Goal: Find specific page/section: Find specific page/section

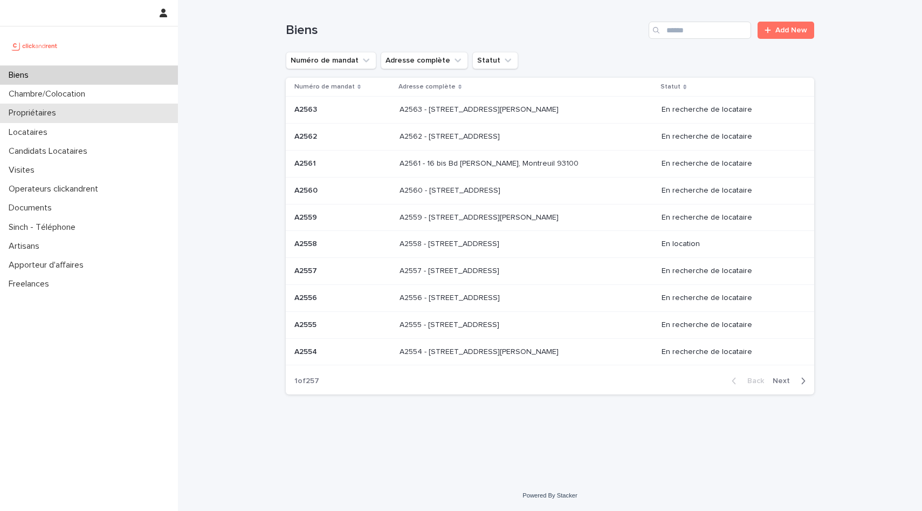
click at [102, 111] on div "Propriétaires" at bounding box center [89, 113] width 178 height 19
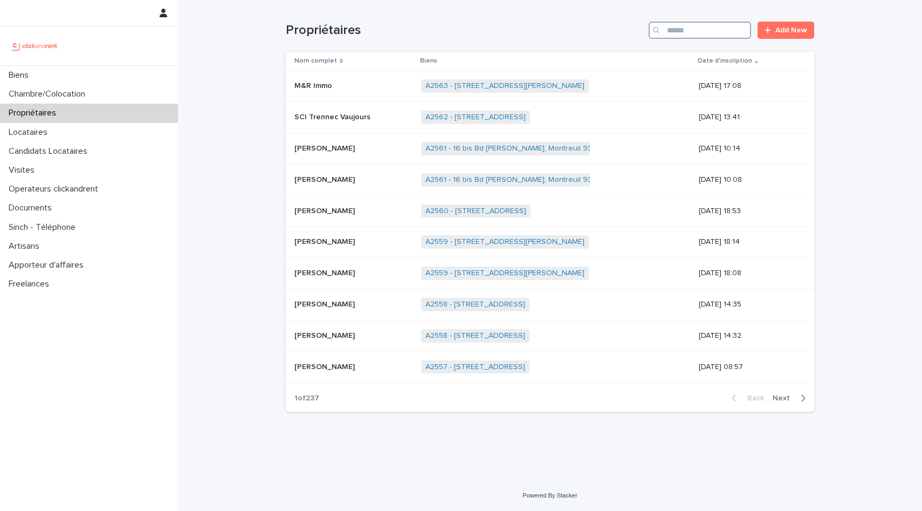
click at [721, 28] on input "Search" at bounding box center [700, 30] width 102 height 17
type input "*****"
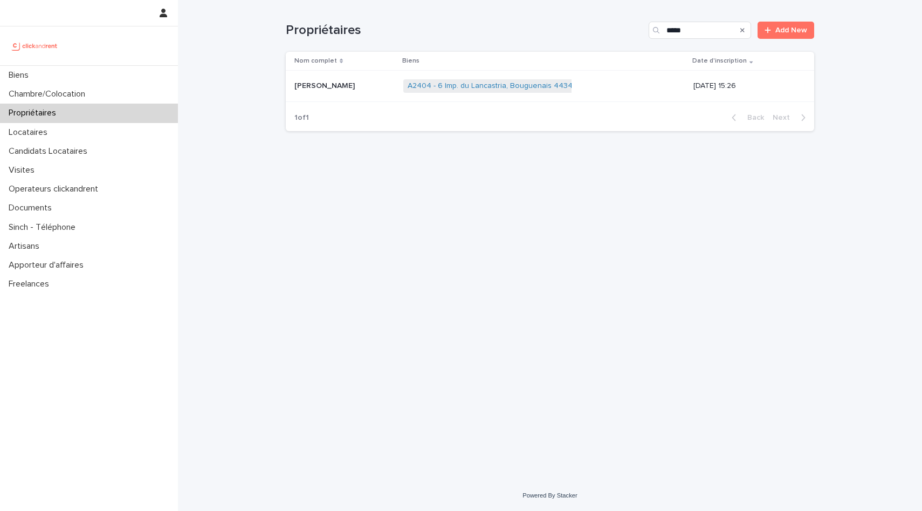
click at [348, 97] on td "[PERSON_NAME]" at bounding box center [342, 86] width 113 height 31
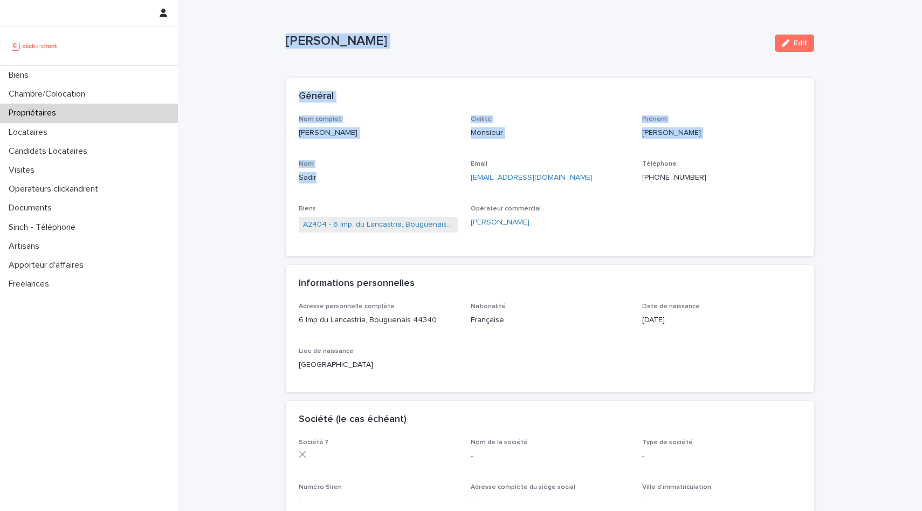
drag, startPoint x: 278, startPoint y: 42, endPoint x: 532, endPoint y: 165, distance: 281.8
click at [531, 163] on div "Loading... Saving… Loading... Saving… [PERSON_NAME] Edit [PERSON_NAME] Edit Sor…" at bounding box center [550, 473] width 744 height 946
click at [400, 183] on p "Sadir" at bounding box center [378, 177] width 159 height 11
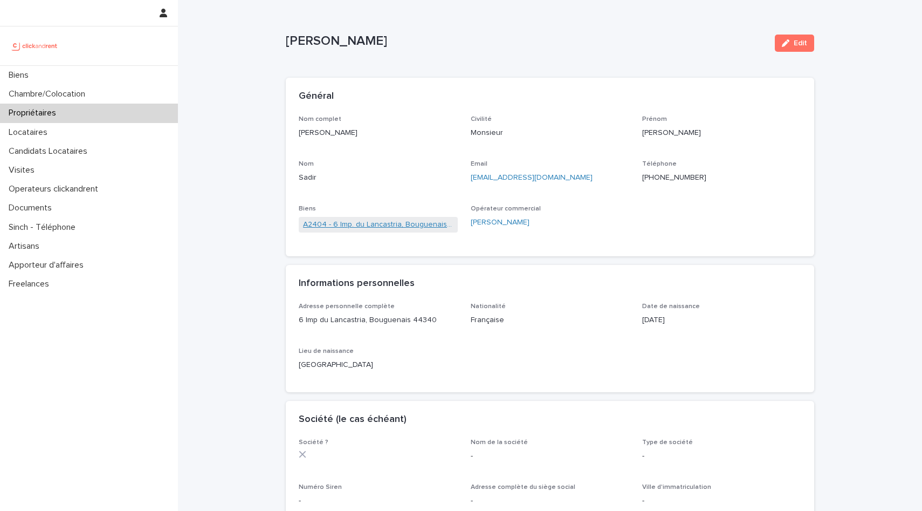
click at [413, 223] on link "A2404 - 6 Imp. du Lancastria, Bouguenais 44340" at bounding box center [378, 224] width 150 height 11
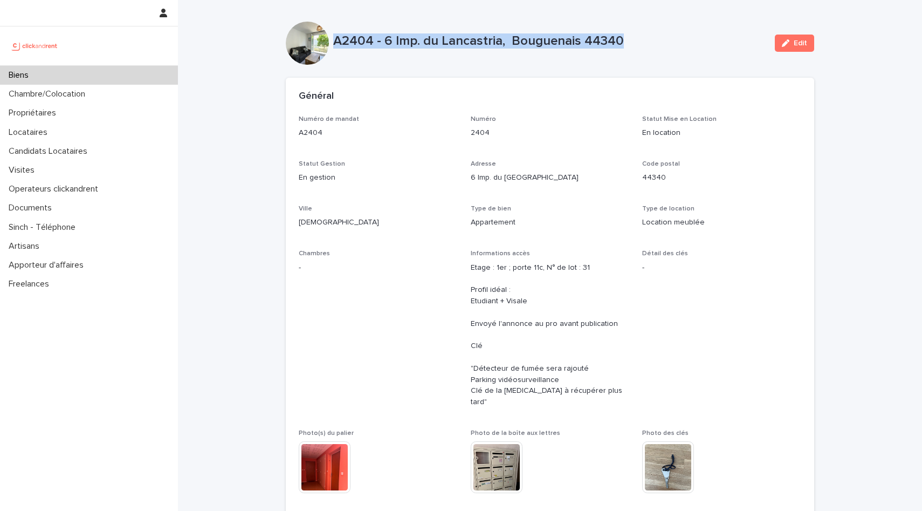
drag, startPoint x: 330, startPoint y: 38, endPoint x: 703, endPoint y: 45, distance: 373.9
click at [703, 45] on div "A2404 - 6 Imp. du Lancastria, Bouguenais 44340 Edit" at bounding box center [550, 43] width 529 height 43
click at [703, 45] on p "A2404 - 6 Imp. du Lancastria, Bouguenais 44340" at bounding box center [549, 41] width 433 height 16
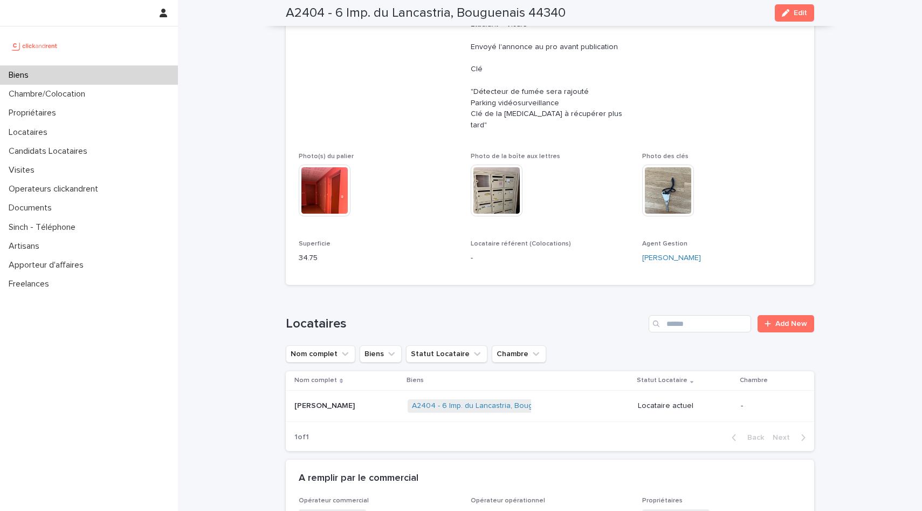
scroll to position [360, 0]
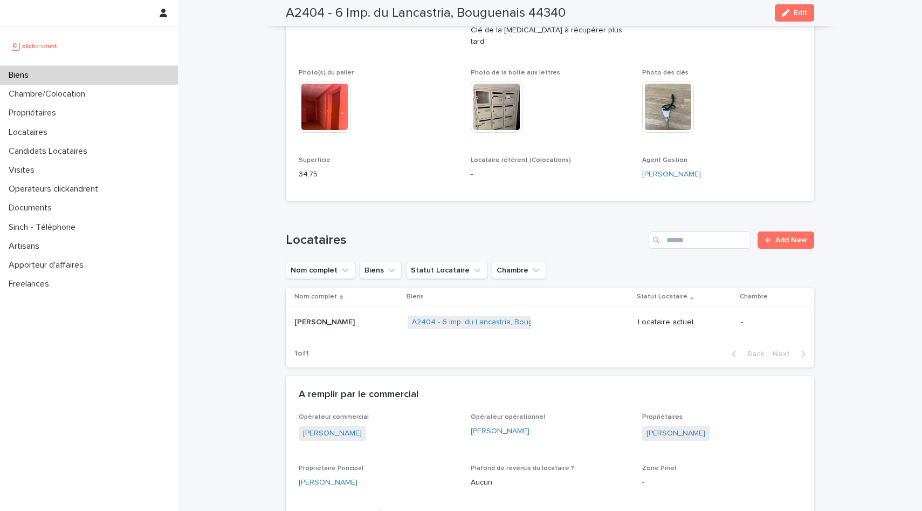
click at [329, 319] on div "[PERSON_NAME] [PERSON_NAME]" at bounding box center [347, 322] width 105 height 18
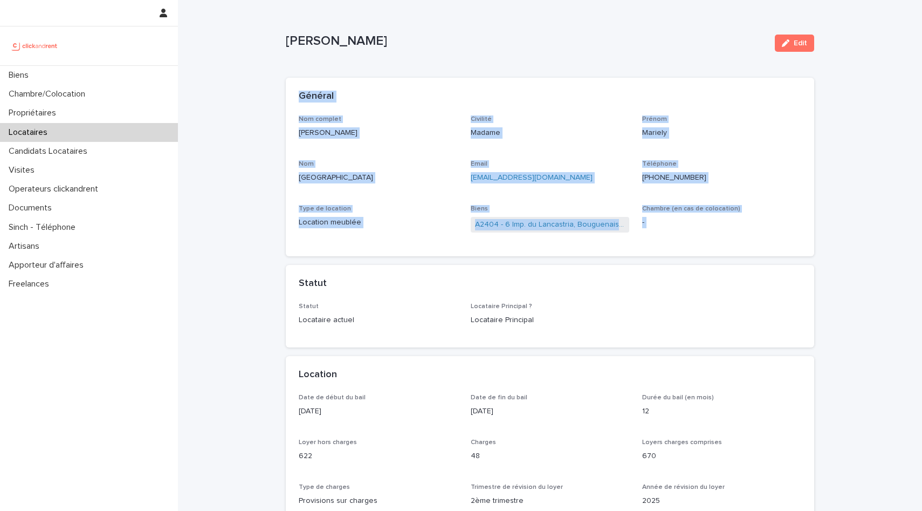
drag, startPoint x: 286, startPoint y: 89, endPoint x: 709, endPoint y: 261, distance: 456.9
click at [709, 261] on div "Général Nom complet [PERSON_NAME] Civilité Madame Prénom Mariely Nom [PERSON_NA…" at bounding box center [550, 213] width 529 height 270
drag, startPoint x: 680, startPoint y: 231, endPoint x: 239, endPoint y: -3, distance: 499.2
click at [239, 0] on html "Biens Chambre/Colocation Propriétaires Locataires Candidats Locataires Visites …" at bounding box center [461, 255] width 922 height 511
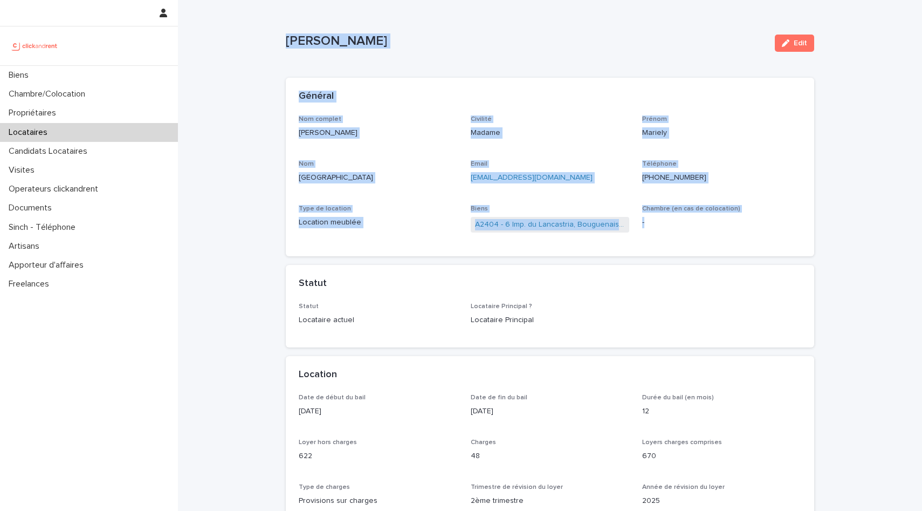
drag, startPoint x: 278, startPoint y: 21, endPoint x: 698, endPoint y: 252, distance: 479.2
click at [698, 252] on div "Nom complet [PERSON_NAME] Civilité Madame Prénom Mariely Nom [PERSON_NAME] Emai…" at bounding box center [550, 185] width 529 height 141
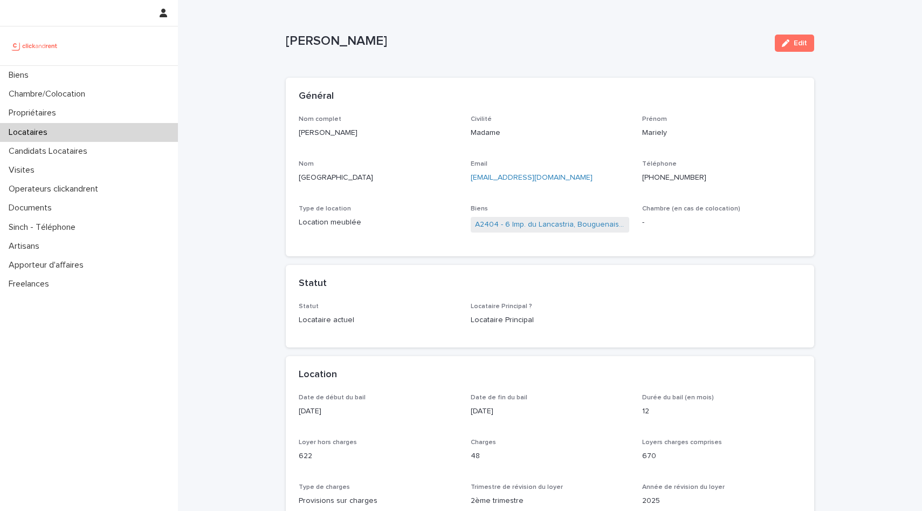
click at [524, 230] on span "A2404 - 6 Imp. du Lancastria, Bouguenais 44340" at bounding box center [550, 225] width 159 height 16
click at [549, 224] on link "A2404 - 6 Imp. du Lancastria, Bouguenais 44340" at bounding box center [550, 224] width 150 height 11
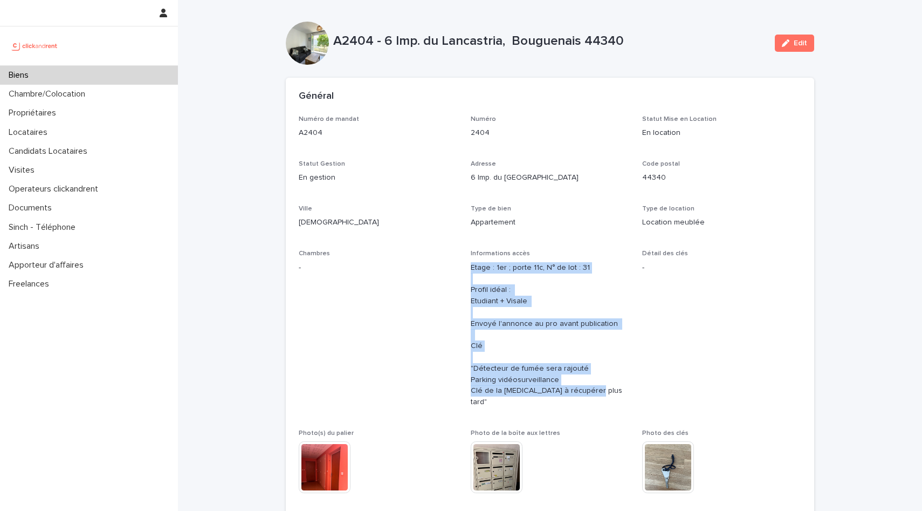
drag, startPoint x: 466, startPoint y: 262, endPoint x: 620, endPoint y: 398, distance: 205.7
click at [620, 398] on div "Numéro de mandat A2404 Numéro 2404 Statut Mise en Location En location Statut G…" at bounding box center [550, 332] width 503 height 434
click at [620, 398] on div "Informations accès Etage : 1er ; porte 11c, N° de lot : 31 Profil idéal : Etudi…" at bounding box center [550, 333] width 159 height 167
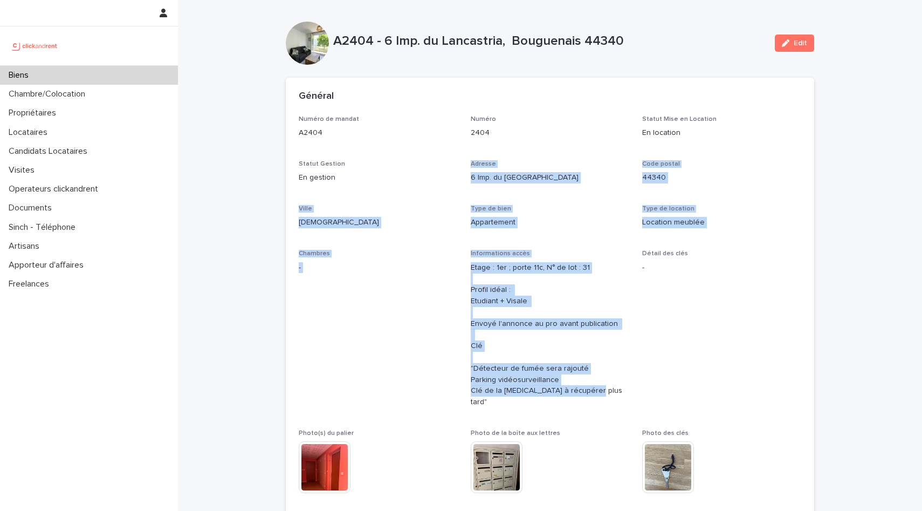
drag, startPoint x: 615, startPoint y: 403, endPoint x: 416, endPoint y: 176, distance: 302.3
click at [416, 176] on div "Numéro de mandat A2404 Numéro 2404 Statut Mise en Location En location Statut G…" at bounding box center [550, 332] width 503 height 434
click at [416, 176] on p "En gestion" at bounding box center [378, 177] width 159 height 11
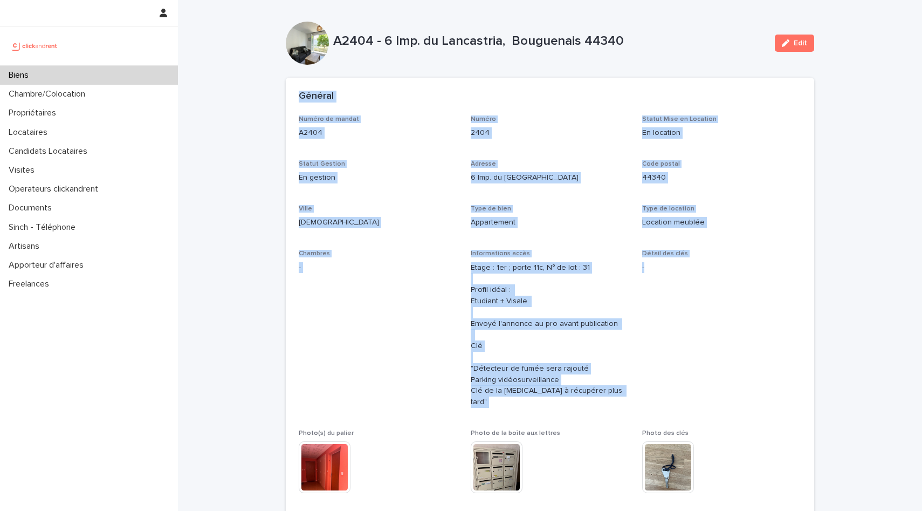
drag, startPoint x: 296, startPoint y: 96, endPoint x: 717, endPoint y: 313, distance: 473.6
click at [717, 313] on section "Général Numéro de mandat A2404 Numéro 2404 Statut Mise en Location En location …" at bounding box center [550, 320] width 529 height 484
click at [717, 313] on span "Détail des clés -" at bounding box center [721, 333] width 159 height 167
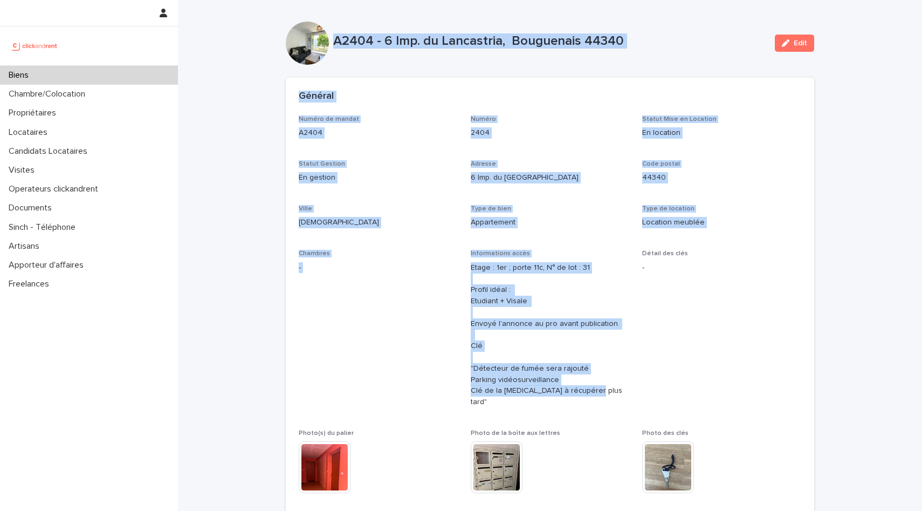
drag, startPoint x: 613, startPoint y: 397, endPoint x: 271, endPoint y: 11, distance: 515.8
click at [351, 38] on p "A2404 - 6 Imp. du Lancastria, Bouguenais 44340" at bounding box center [549, 41] width 433 height 16
drag, startPoint x: 337, startPoint y: 37, endPoint x: 711, endPoint y: 337, distance: 478.9
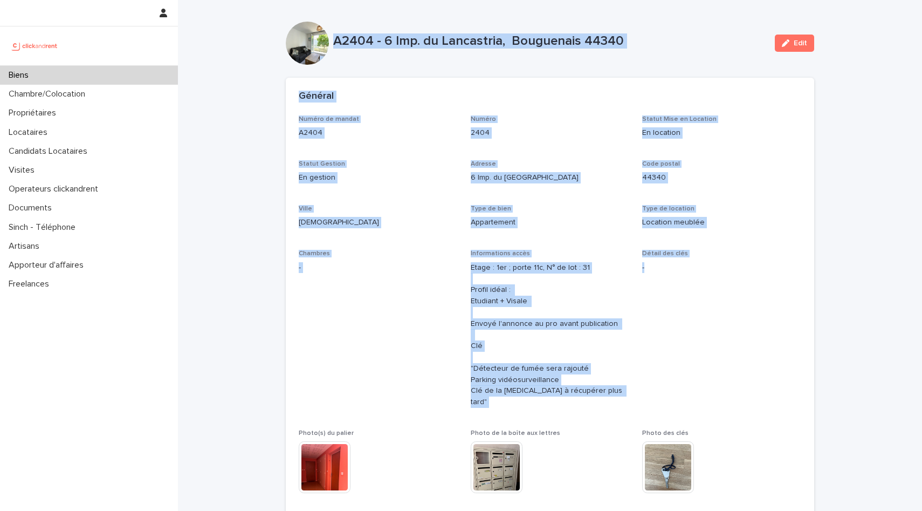
click at [711, 337] on span "Détail des clés -" at bounding box center [721, 333] width 159 height 167
